Goal: Information Seeking & Learning: Learn about a topic

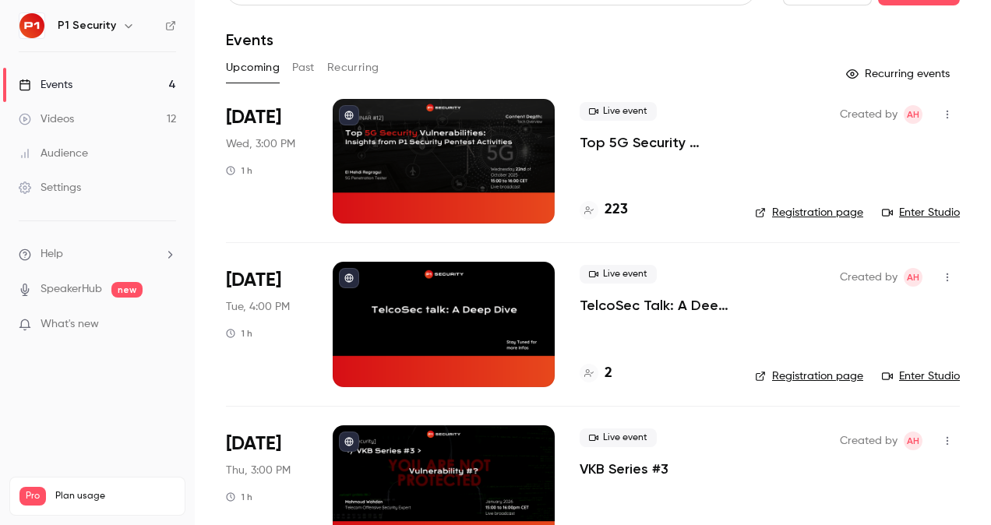
scroll to position [19, 0]
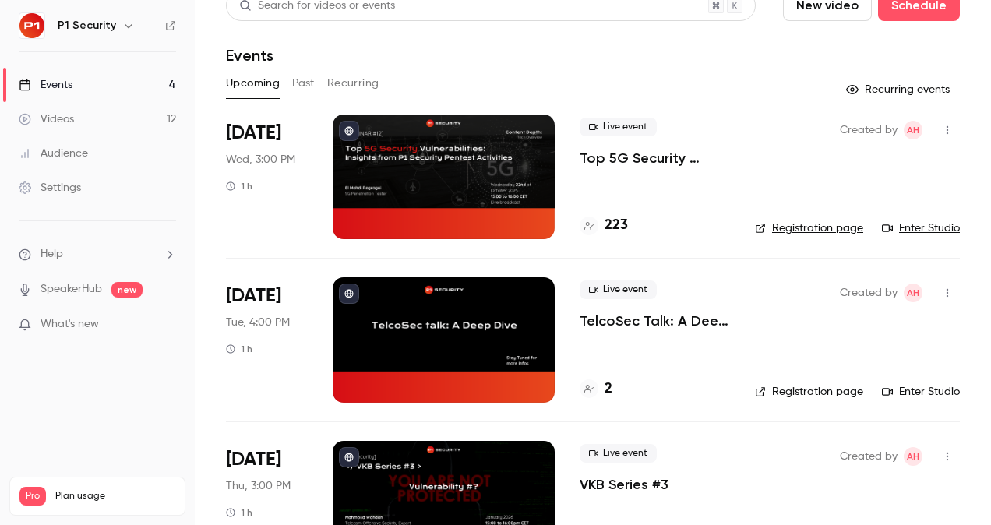
click at [623, 155] on p "Top 5G Security Vulnerabilities: Insights from P1 Security Pentest Activities" at bounding box center [654, 158] width 150 height 19
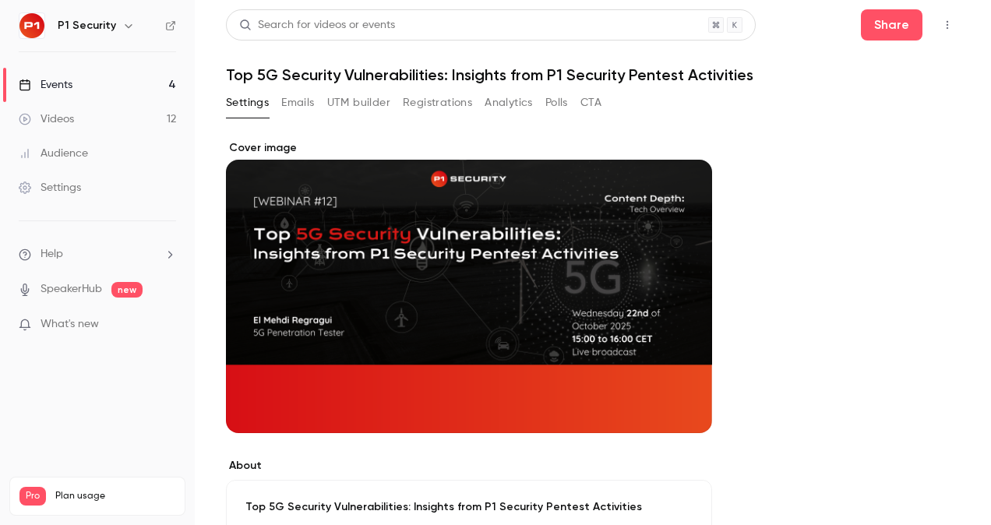
click at [410, 97] on button "Registrations" at bounding box center [437, 102] width 69 height 25
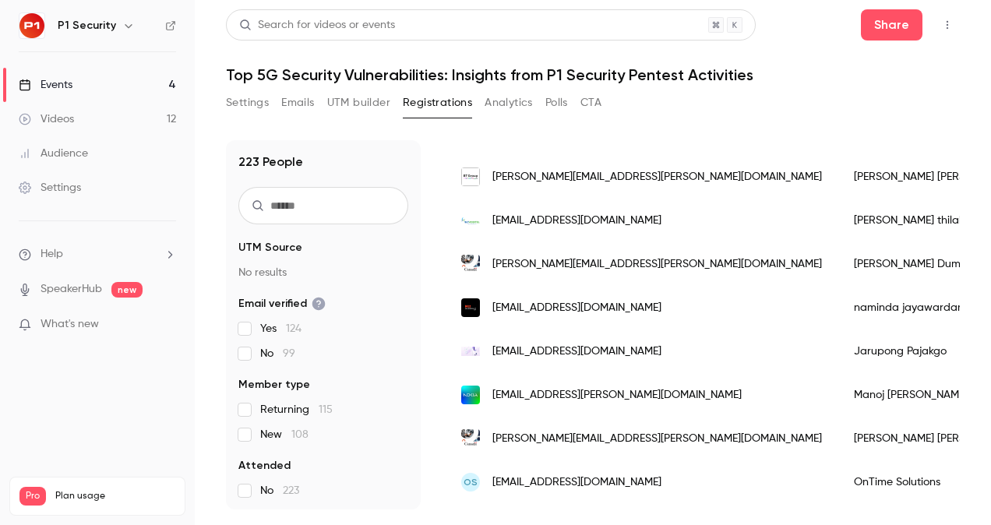
click at [66, 88] on div "Events" at bounding box center [46, 85] width 54 height 16
